Goal: Find contact information: Find contact information

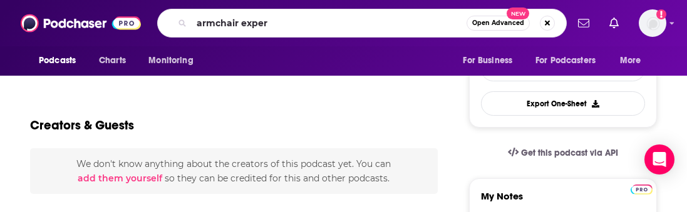
type input "armchair expert"
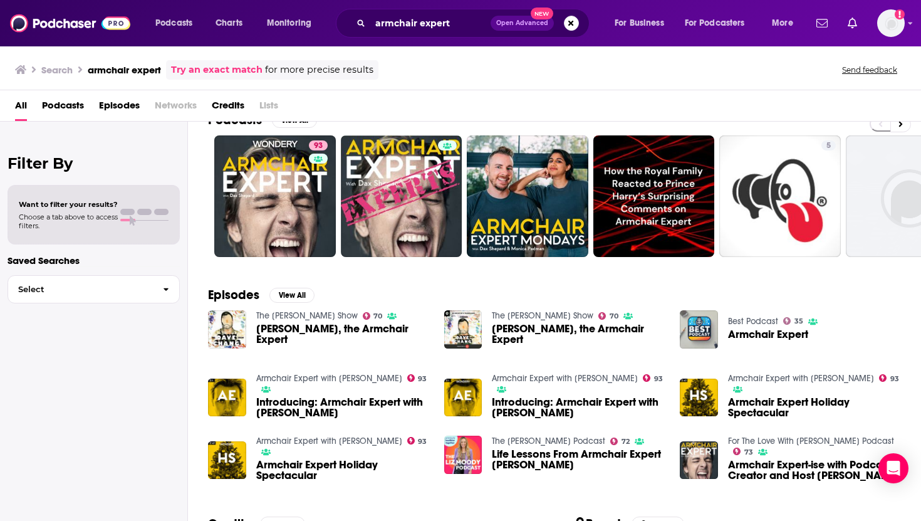
scroll to position [23, 0]
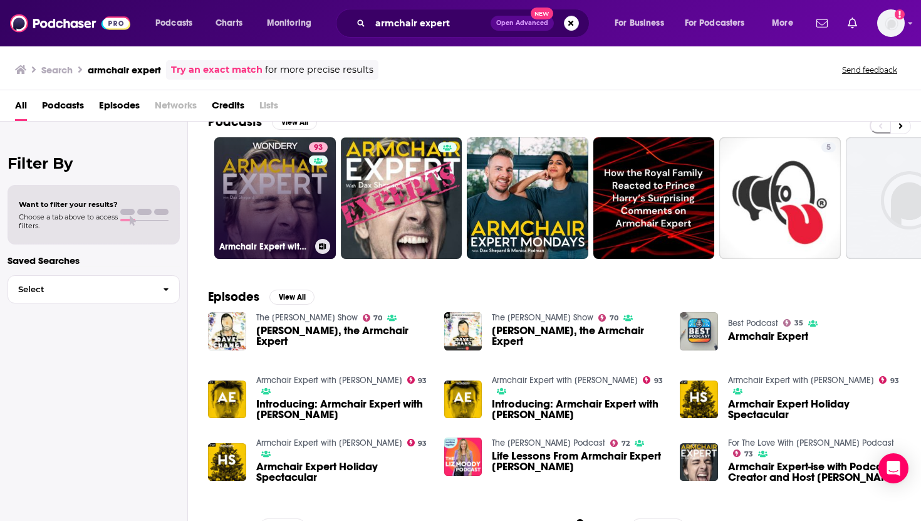
click at [256, 202] on link "93 Armchair Expert with [PERSON_NAME]" at bounding box center [275, 198] width 122 height 122
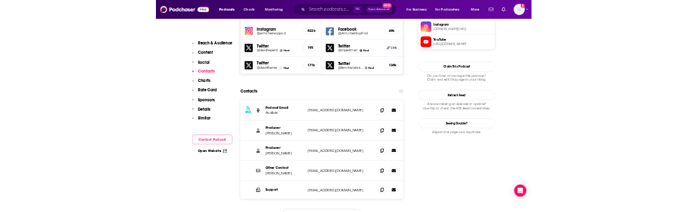
scroll to position [1172, 0]
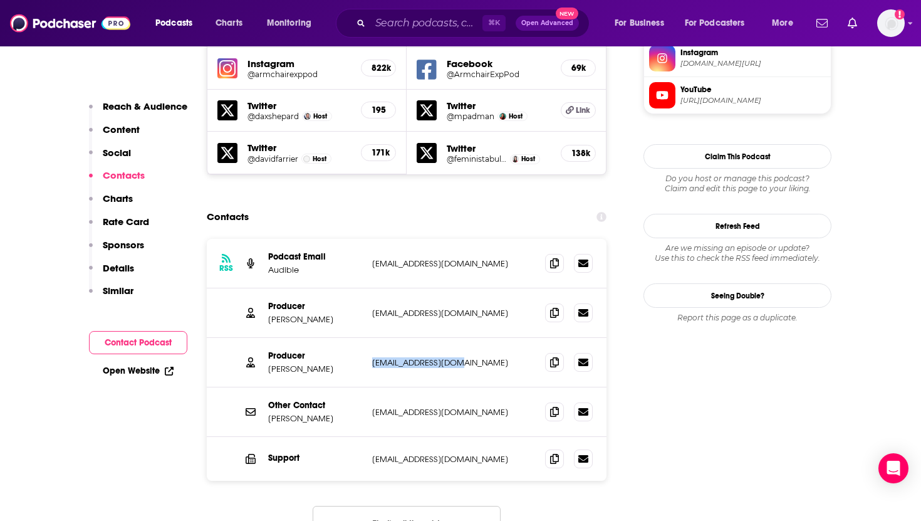
drag, startPoint x: 458, startPoint y: 295, endPoint x: 371, endPoint y: 296, distance: 87.1
click at [371, 212] on div "Producer [PERSON_NAME] [EMAIL_ADDRESS][DOMAIN_NAME] [EMAIL_ADDRESS][DOMAIN_NAME]" at bounding box center [407, 363] width 400 height 50
copy p "[EMAIL_ADDRESS][DOMAIN_NAME]"
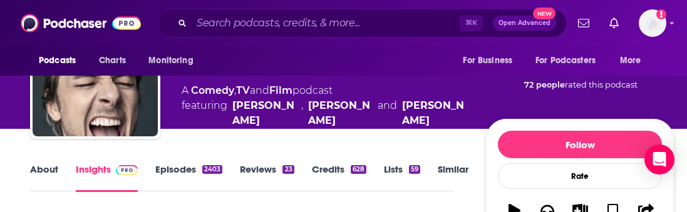
scroll to position [115, 0]
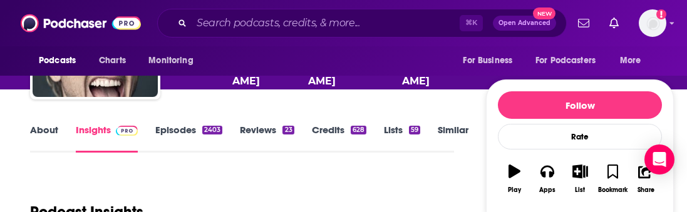
click at [39, 130] on link "About" at bounding box center [44, 138] width 28 height 29
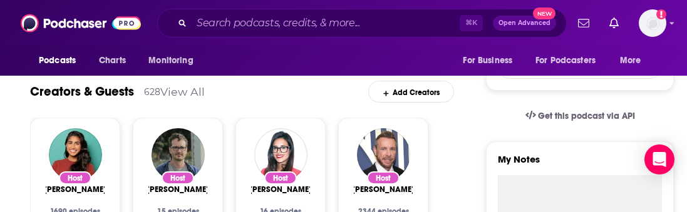
scroll to position [381, 0]
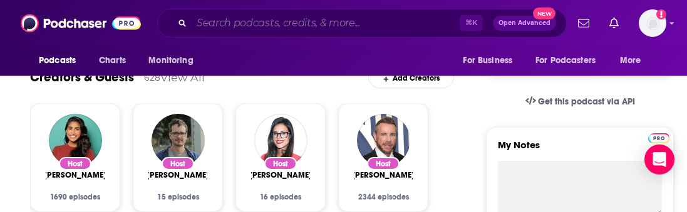
click at [272, 21] on input "Search podcasts, credits, & more..." at bounding box center [326, 23] width 268 height 20
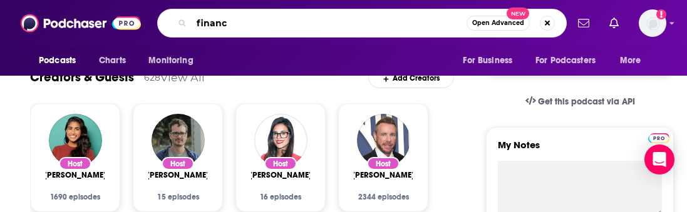
type input "finance"
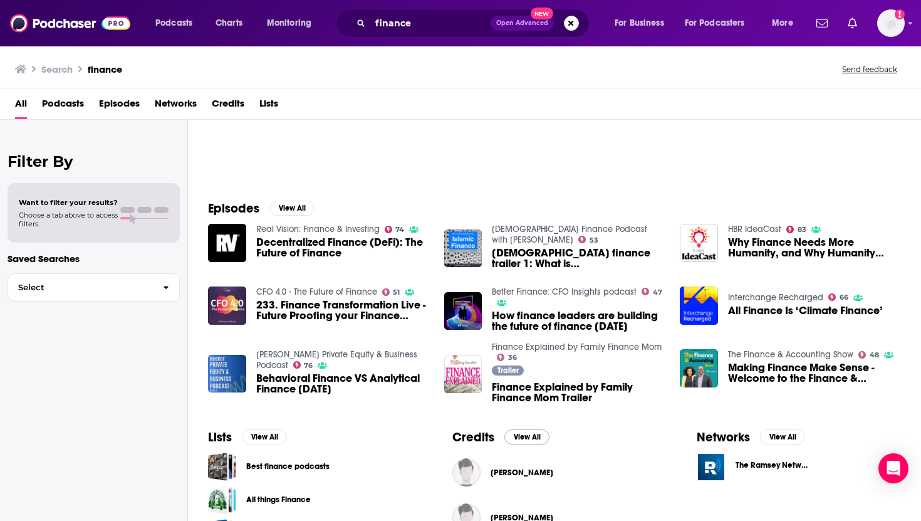
scroll to position [124, 0]
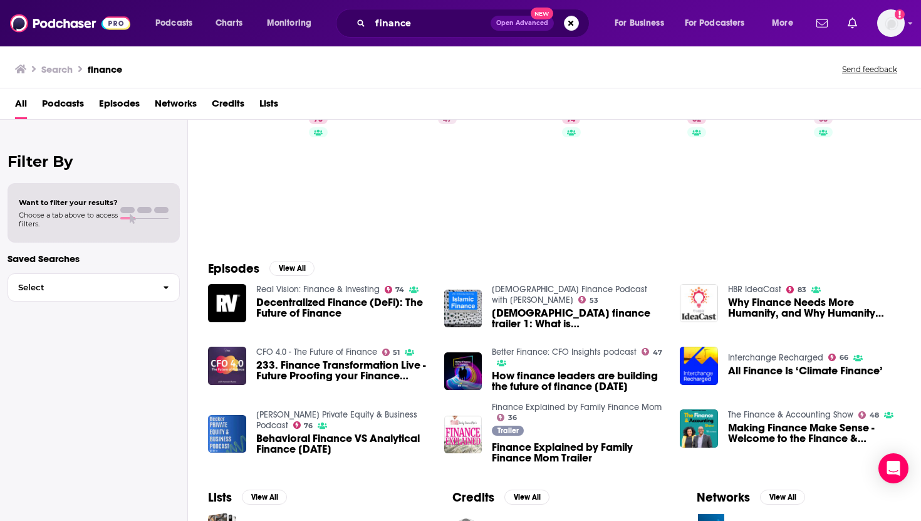
click at [687, 212] on img "Why Finance Needs More Humanity, and Why Humanity Needs Finance" at bounding box center [699, 303] width 38 height 38
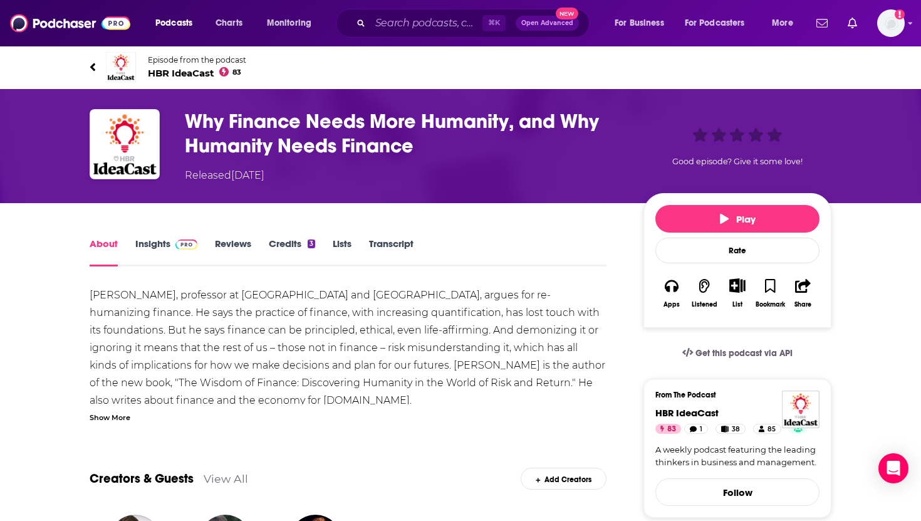
click at [158, 212] on link "Insights" at bounding box center [166, 252] width 62 height 29
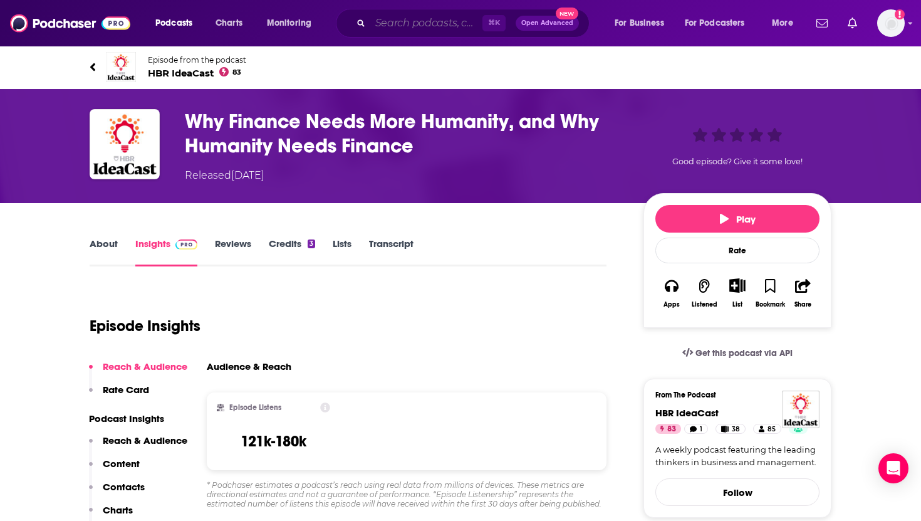
click at [404, 18] on input "Search podcasts, credits, & more..." at bounding box center [426, 23] width 112 height 20
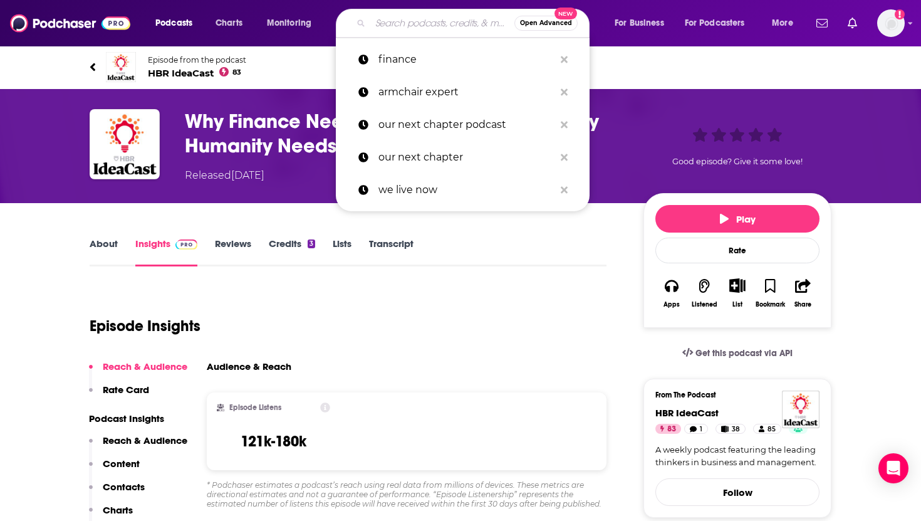
click at [496, 212] on div "Episode Insights" at bounding box center [348, 318] width 517 height 64
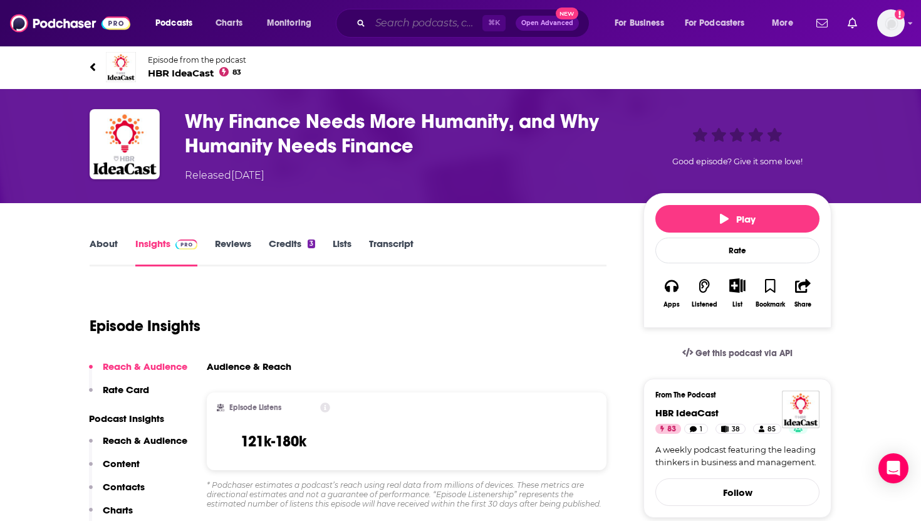
click at [395, 16] on input "Search podcasts, credits, & more..." at bounding box center [426, 23] width 112 height 20
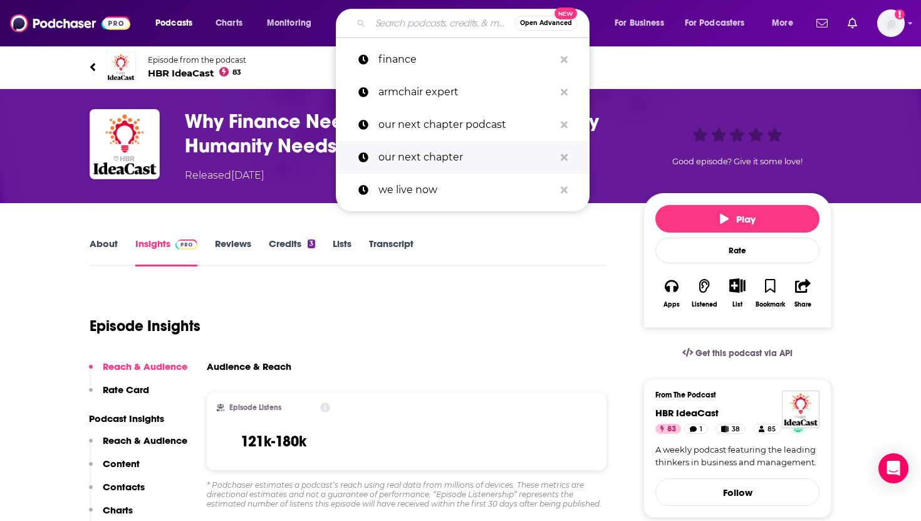
click at [411, 149] on p "our next chapter" at bounding box center [467, 157] width 176 height 33
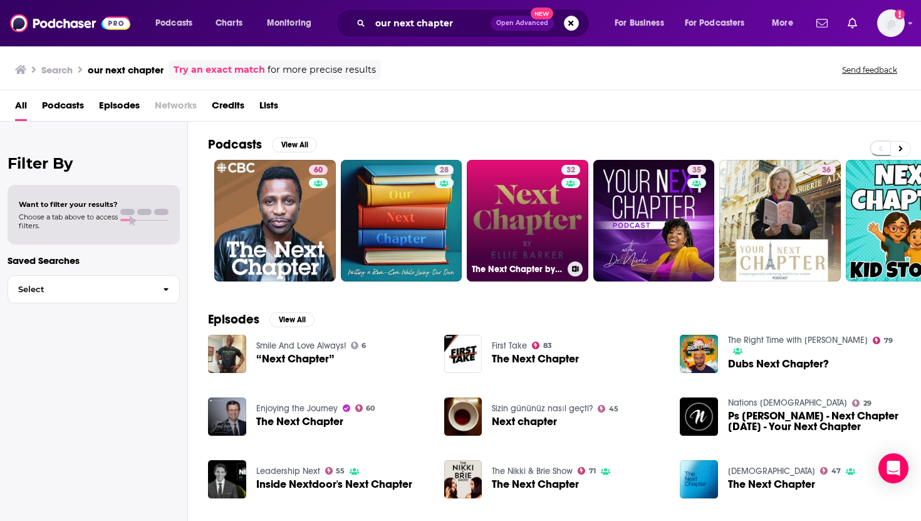
click at [486, 201] on link "32 The Next Chapter by [PERSON_NAME]" at bounding box center [528, 221] width 122 height 122
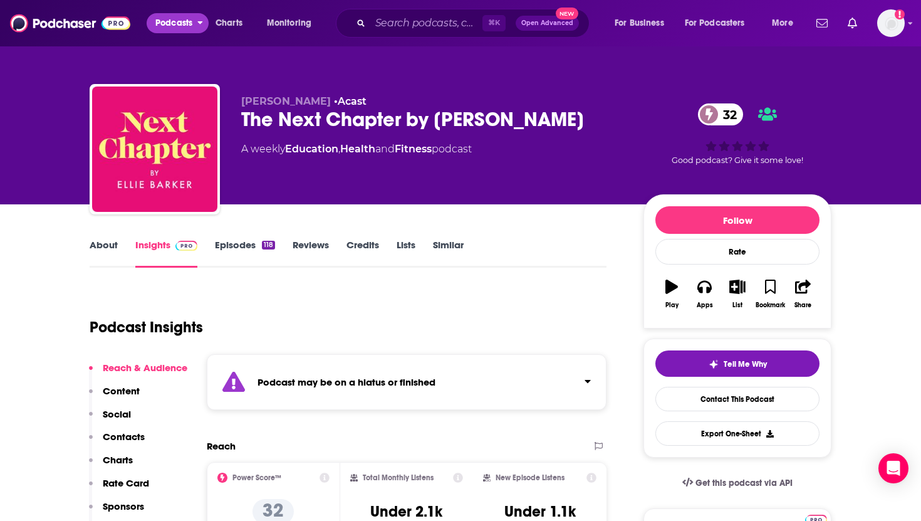
click at [196, 24] on button "Podcasts" at bounding box center [178, 23] width 62 height 20
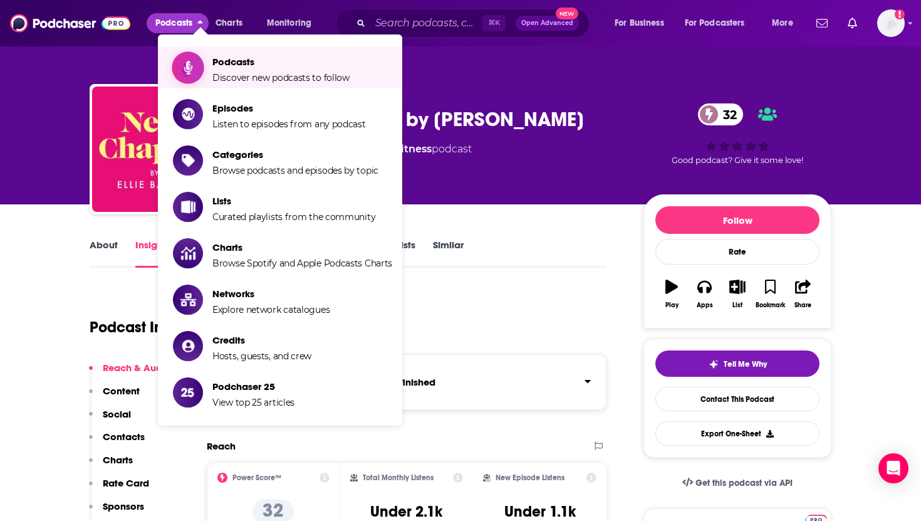
click at [217, 56] on span "Podcasts" at bounding box center [280, 62] width 137 height 12
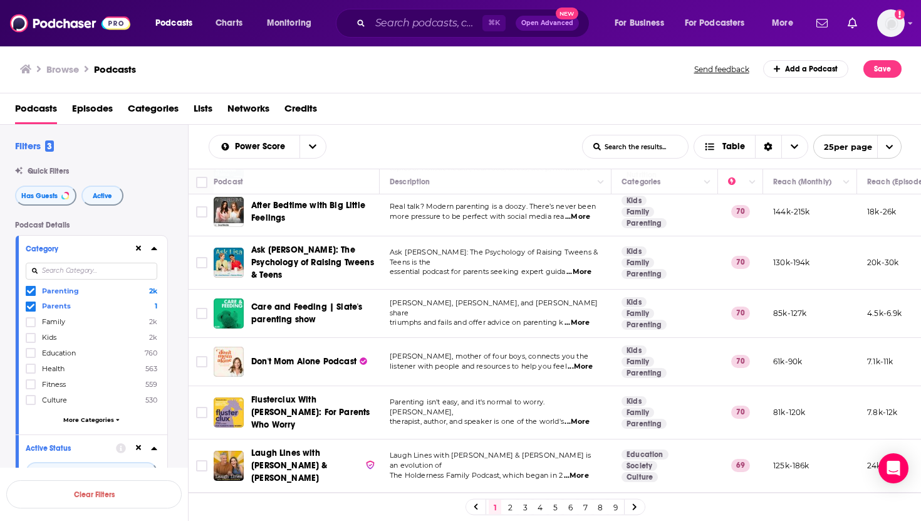
scroll to position [926, 0]
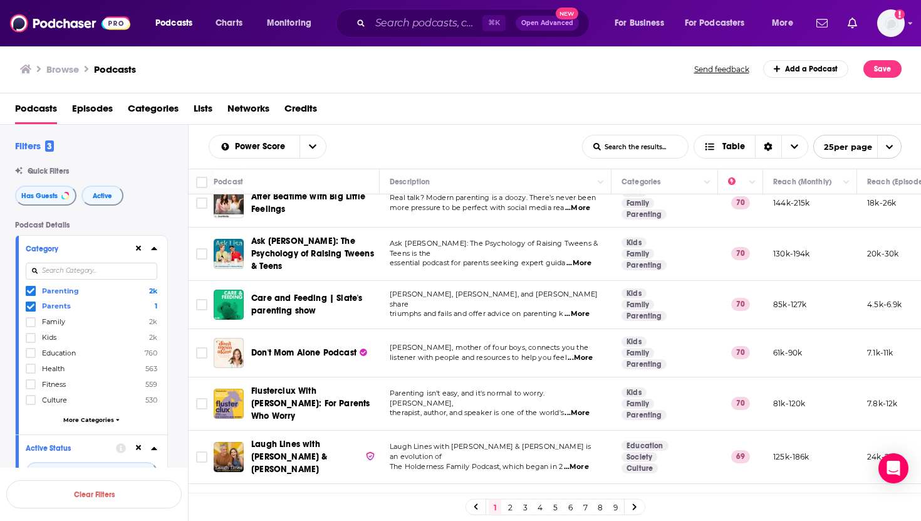
click at [309, 212] on span "Don't Mom Alone Podcast" at bounding box center [303, 352] width 105 height 11
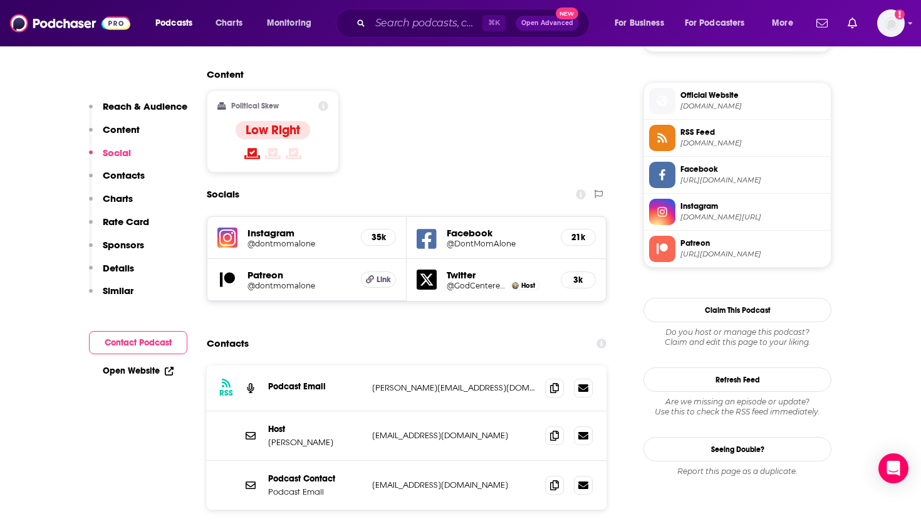
scroll to position [988, 0]
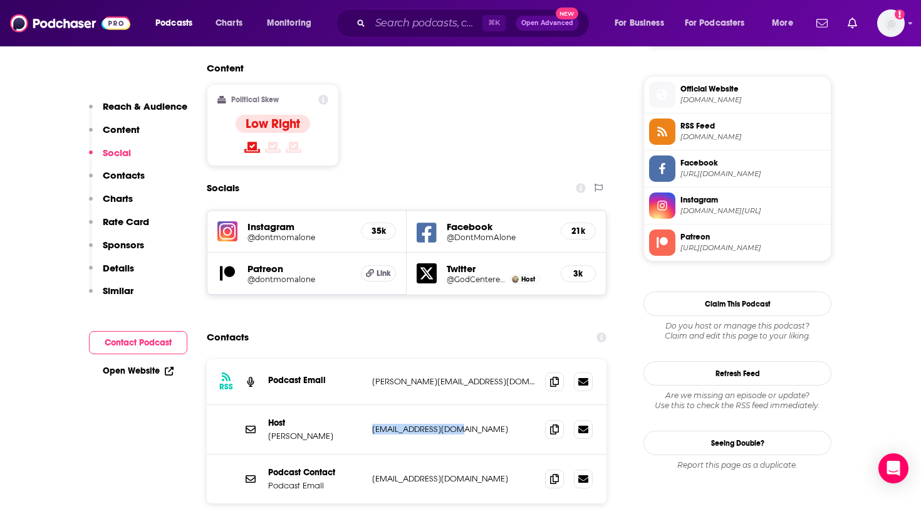
drag, startPoint x: 481, startPoint y: 371, endPoint x: 368, endPoint y: 368, distance: 112.8
click at [368, 212] on div "Host [PERSON_NAME] [EMAIL_ADDRESS][DOMAIN_NAME] [EMAIL_ADDRESS][DOMAIN_NAME]" at bounding box center [407, 430] width 400 height 50
copy p "[EMAIL_ADDRESS][DOMAIN_NAME]"
drag, startPoint x: 503, startPoint y: 320, endPoint x: 374, endPoint y: 321, distance: 129.7
click at [374, 212] on p "[PERSON_NAME][EMAIL_ADDRESS][DOMAIN_NAME]" at bounding box center [453, 381] width 163 height 11
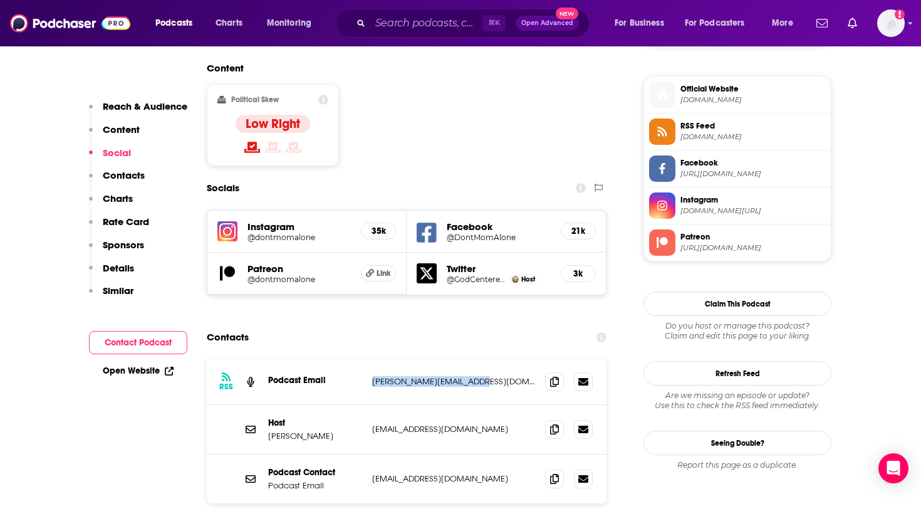
copy p "[PERSON_NAME][EMAIL_ADDRESS][DOMAIN_NAME]"
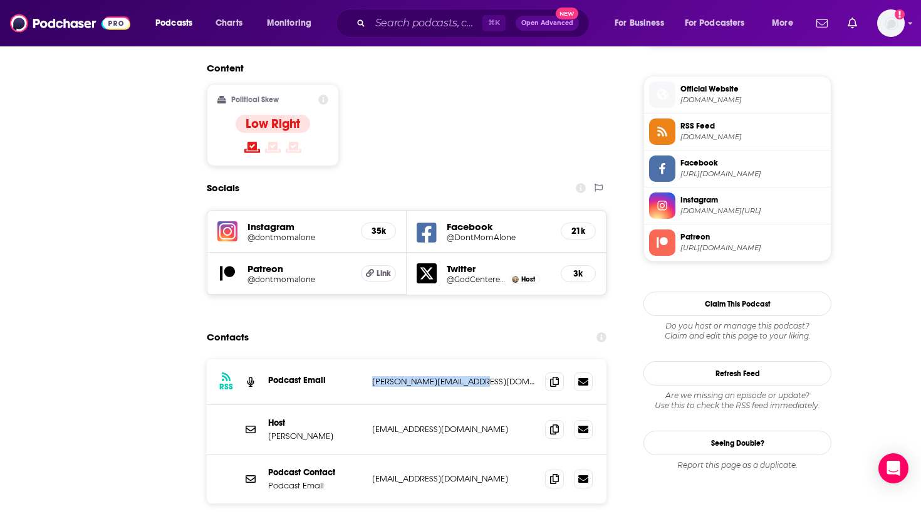
scroll to position [0, 0]
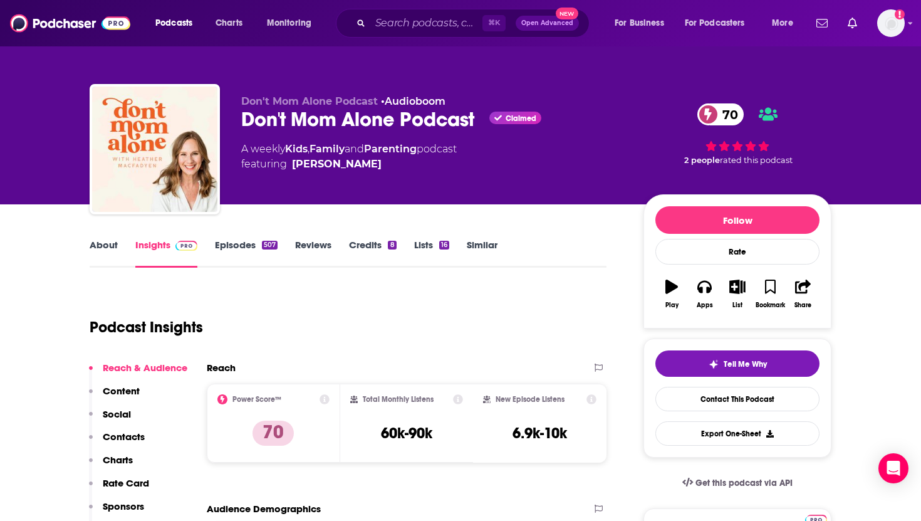
click at [105, 212] on link "About" at bounding box center [104, 253] width 28 height 29
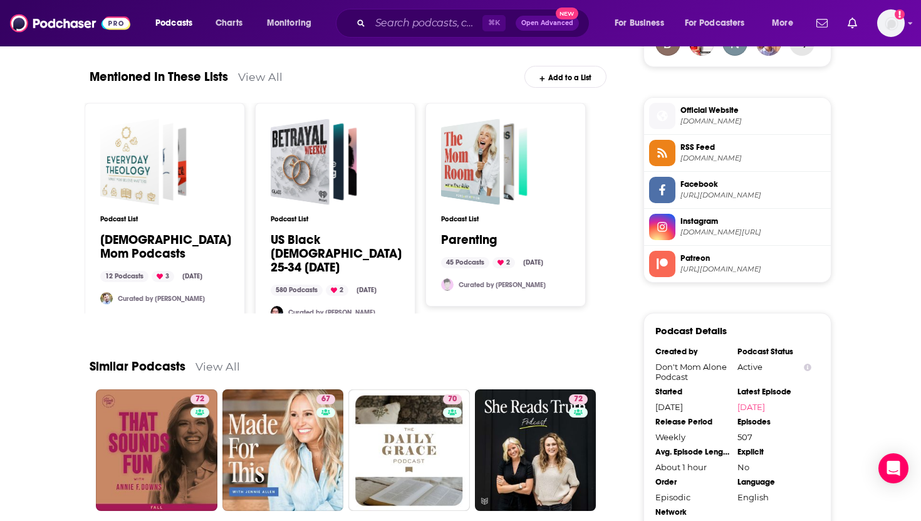
scroll to position [984, 0]
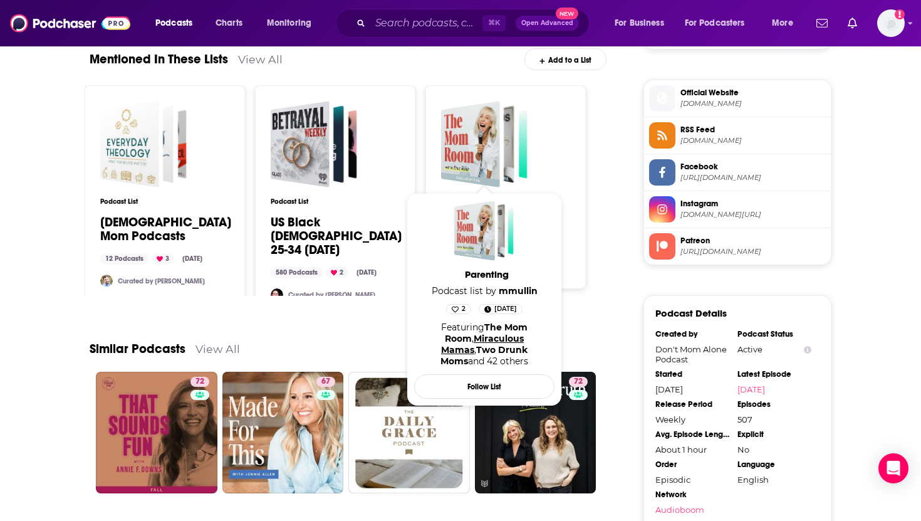
click at [484, 212] on link "Miraculous Mamas" at bounding box center [482, 344] width 83 height 23
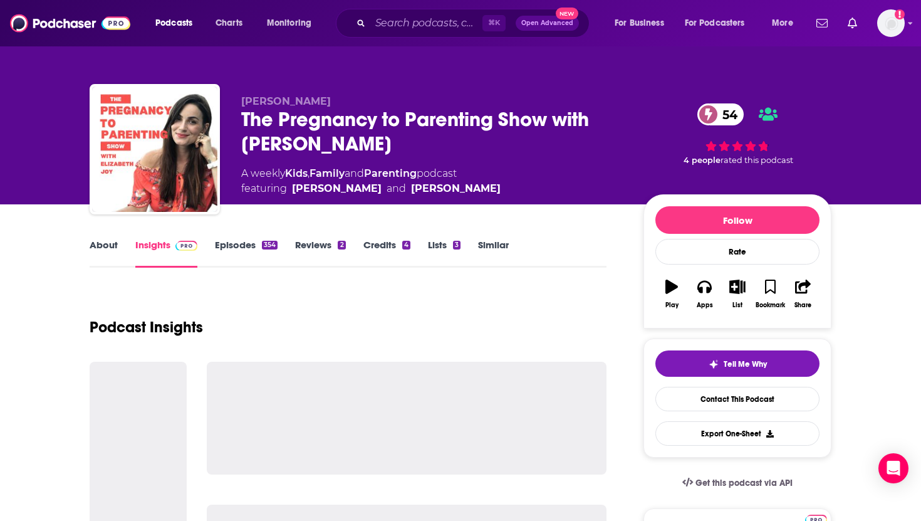
click at [103, 212] on link "About" at bounding box center [104, 253] width 28 height 29
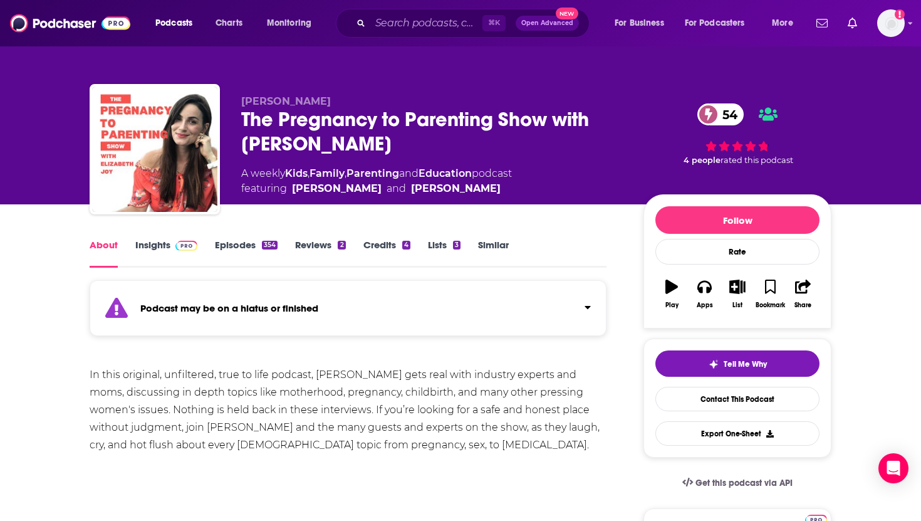
click at [154, 212] on link "Insights" at bounding box center [166, 253] width 62 height 29
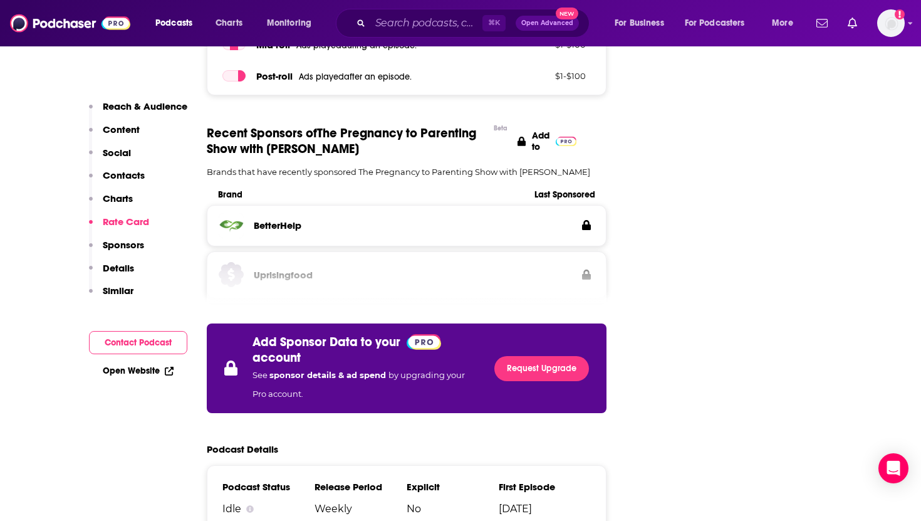
scroll to position [2080, 0]
